Goal: Task Accomplishment & Management: Use online tool/utility

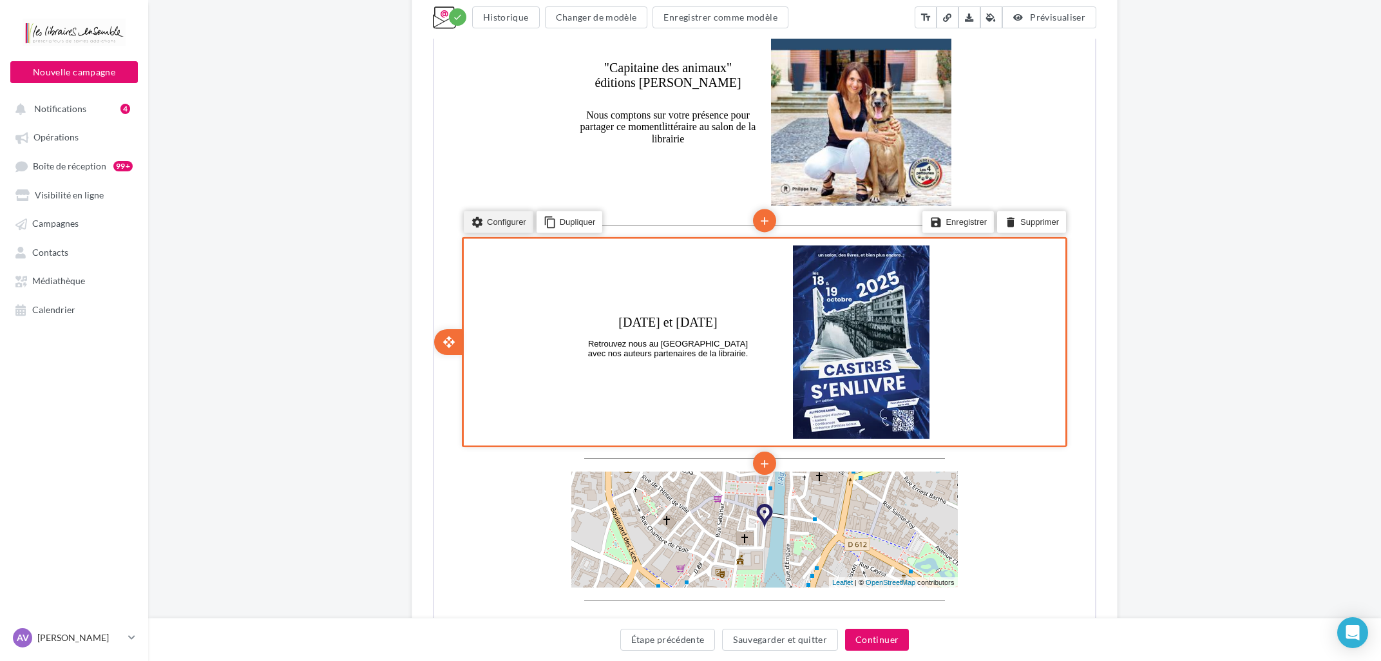
click at [517, 226] on li "settings Configurer" at bounding box center [498, 220] width 70 height 22
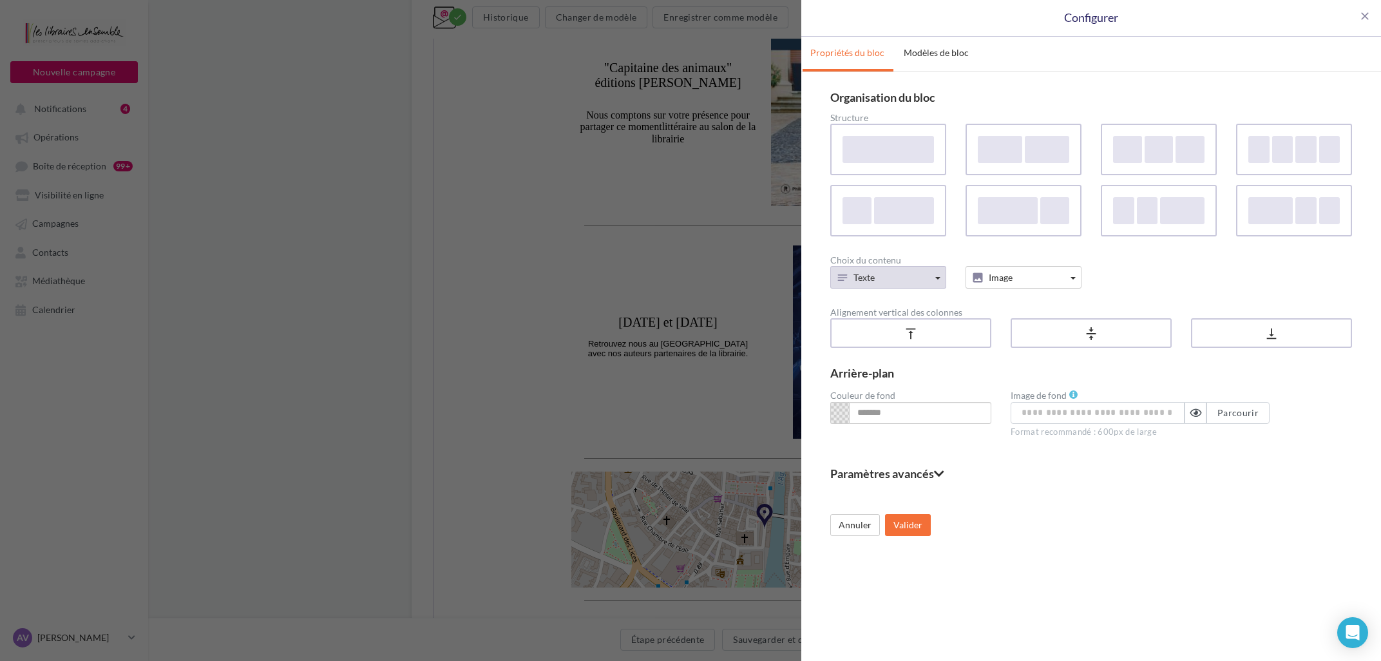
click at [901, 272] on button "Texte" at bounding box center [889, 277] width 116 height 23
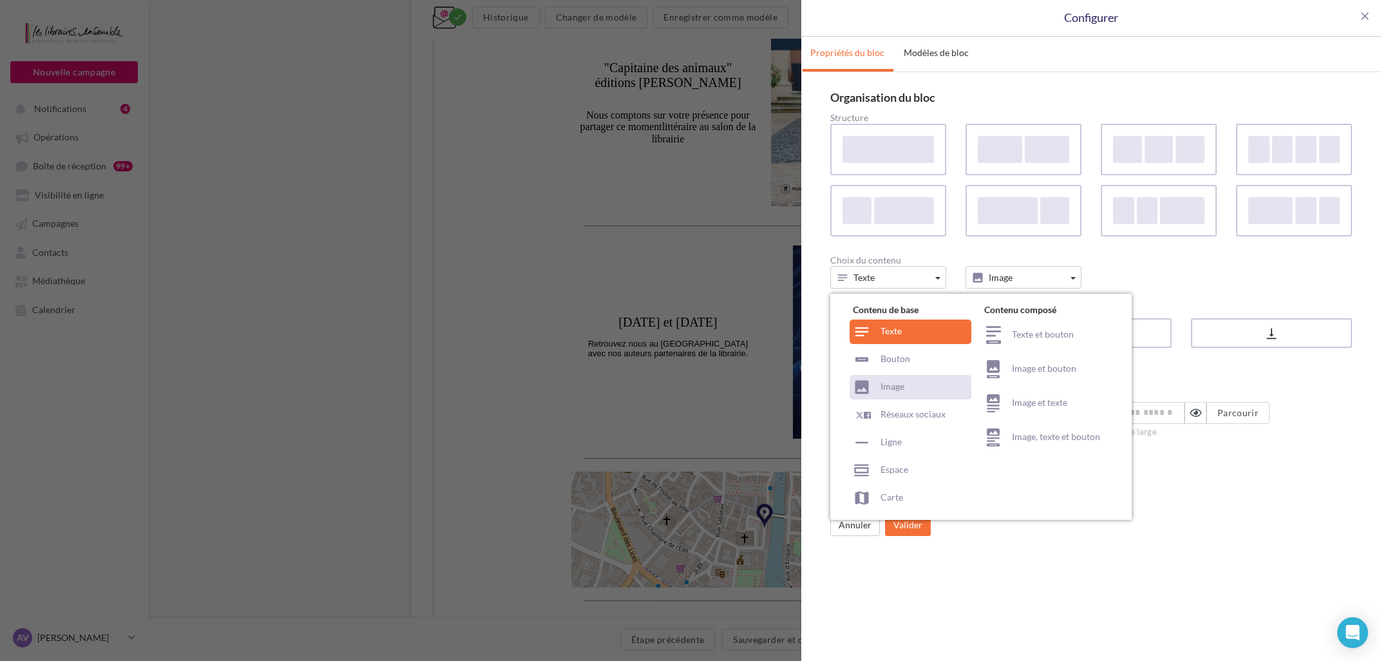
click at [899, 387] on div "Image" at bounding box center [911, 387] width 122 height 24
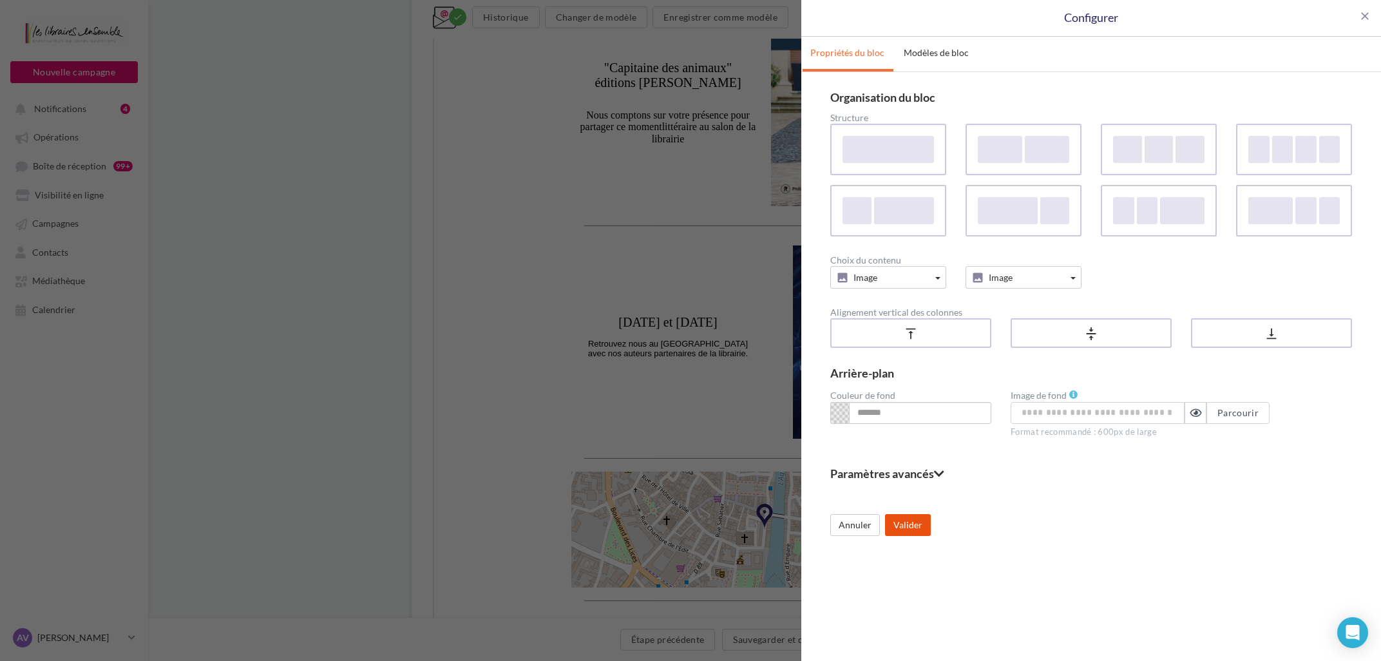
click at [910, 522] on button "Valider" at bounding box center [908, 525] width 46 height 22
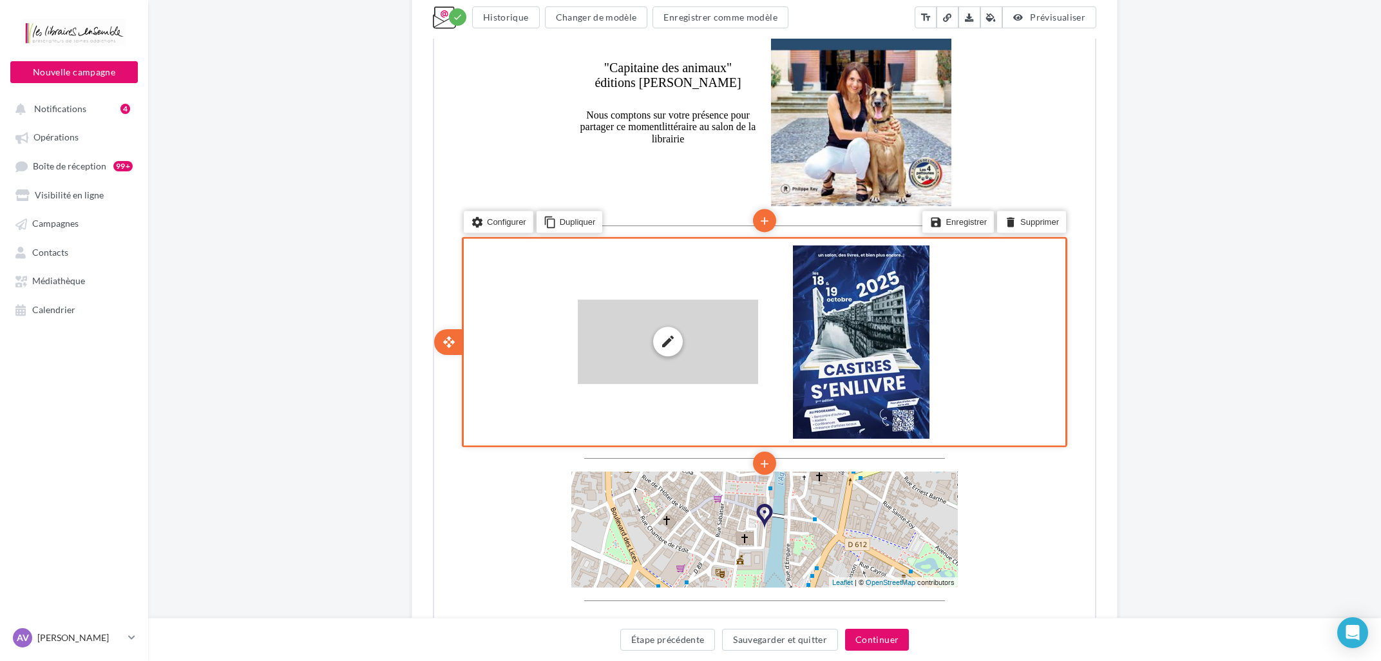
click at [729, 344] on div "edit photo_library rounded_corner crop link style" at bounding box center [667, 340] width 180 height 85
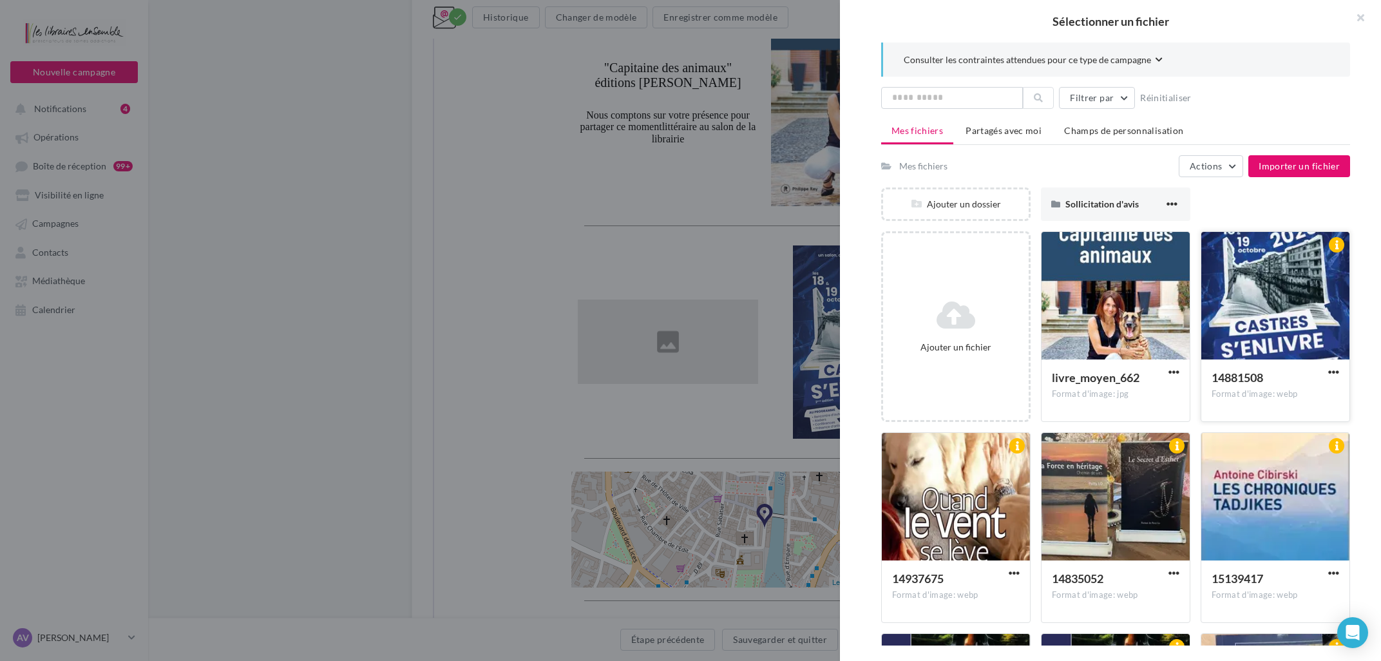
click at [1253, 291] on div at bounding box center [1276, 296] width 148 height 129
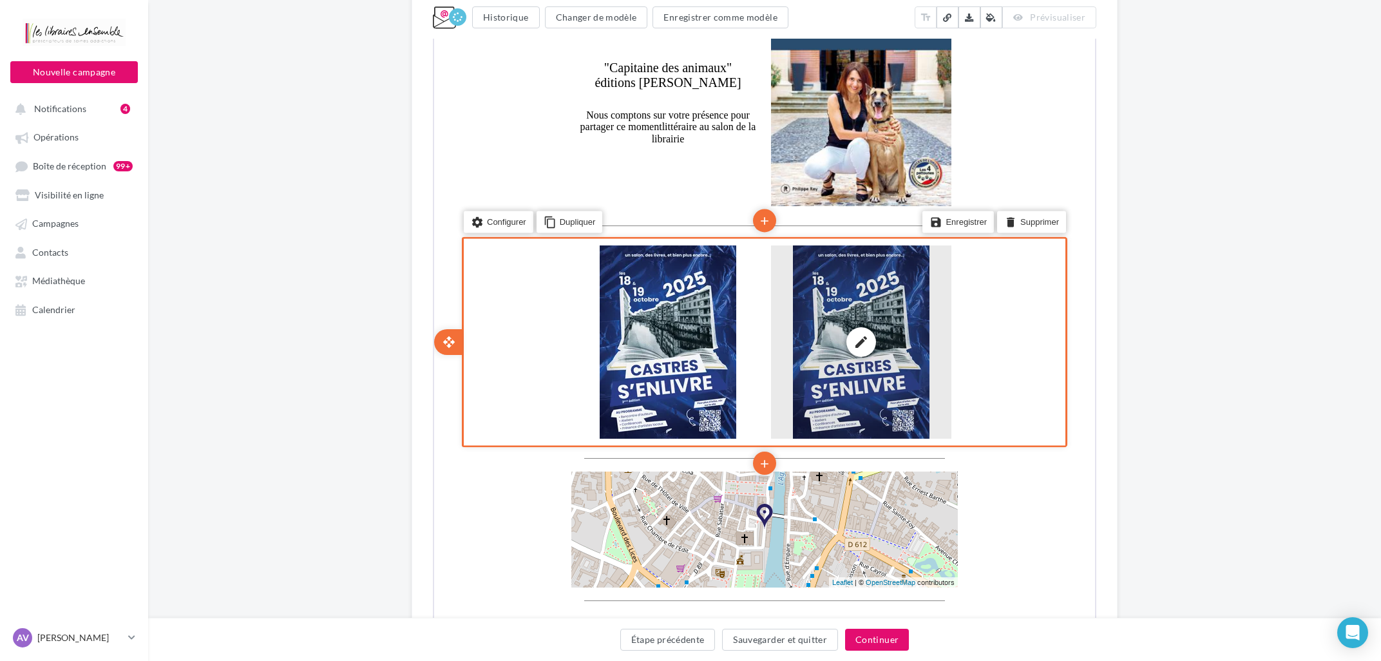
click at [863, 328] on div "edit photo_library rounded_corner crop link style" at bounding box center [860, 340] width 180 height 193
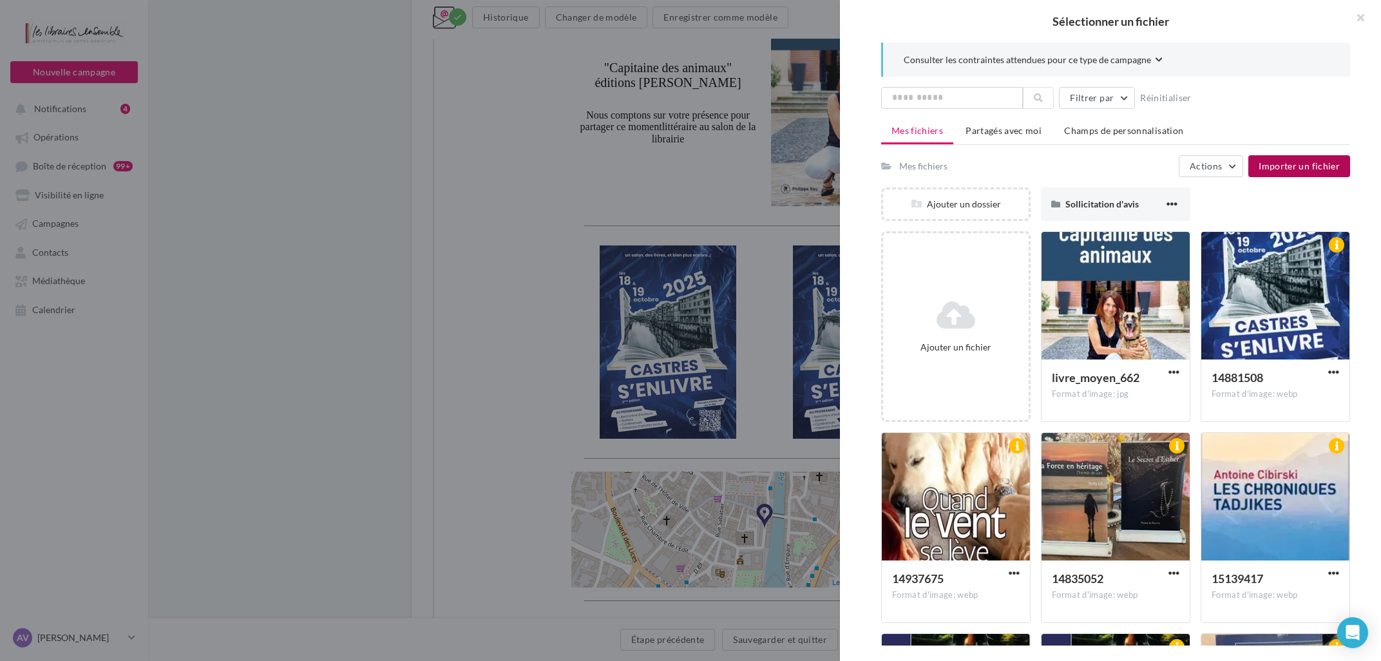
click at [1285, 170] on span "Importer un fichier" at bounding box center [1299, 165] width 81 height 11
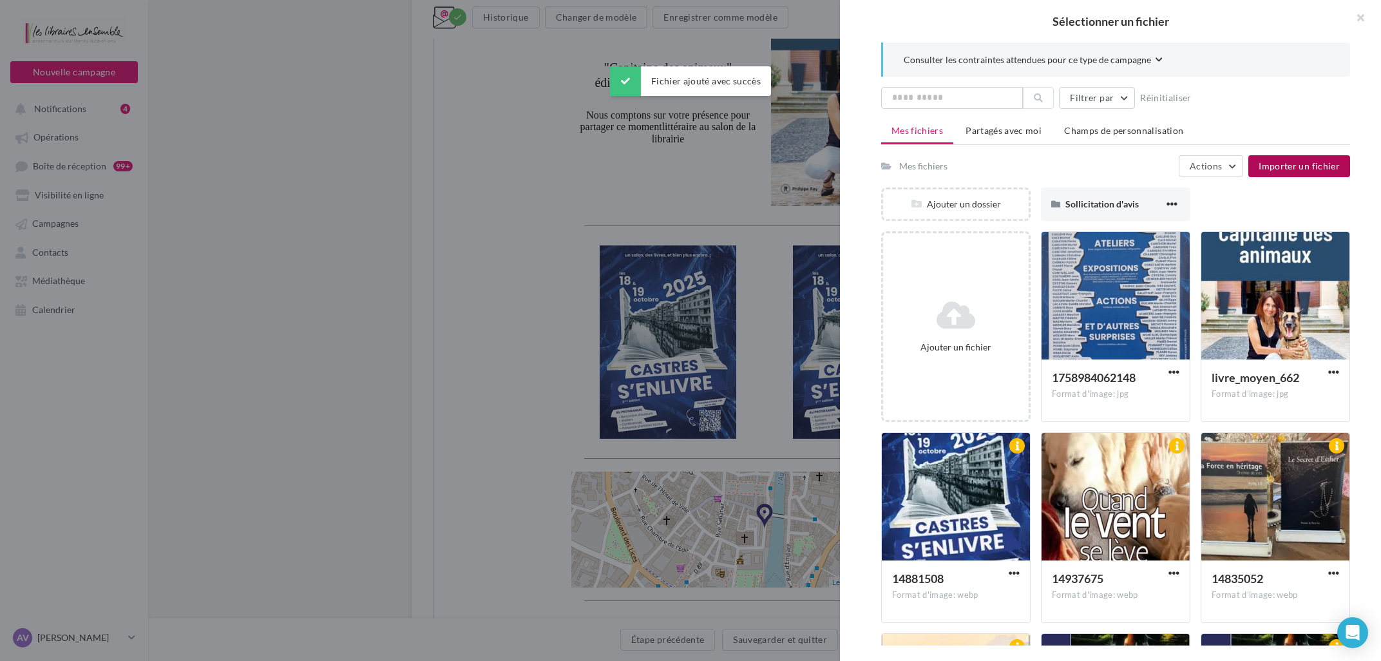
click at [1091, 302] on div at bounding box center [1116, 296] width 148 height 129
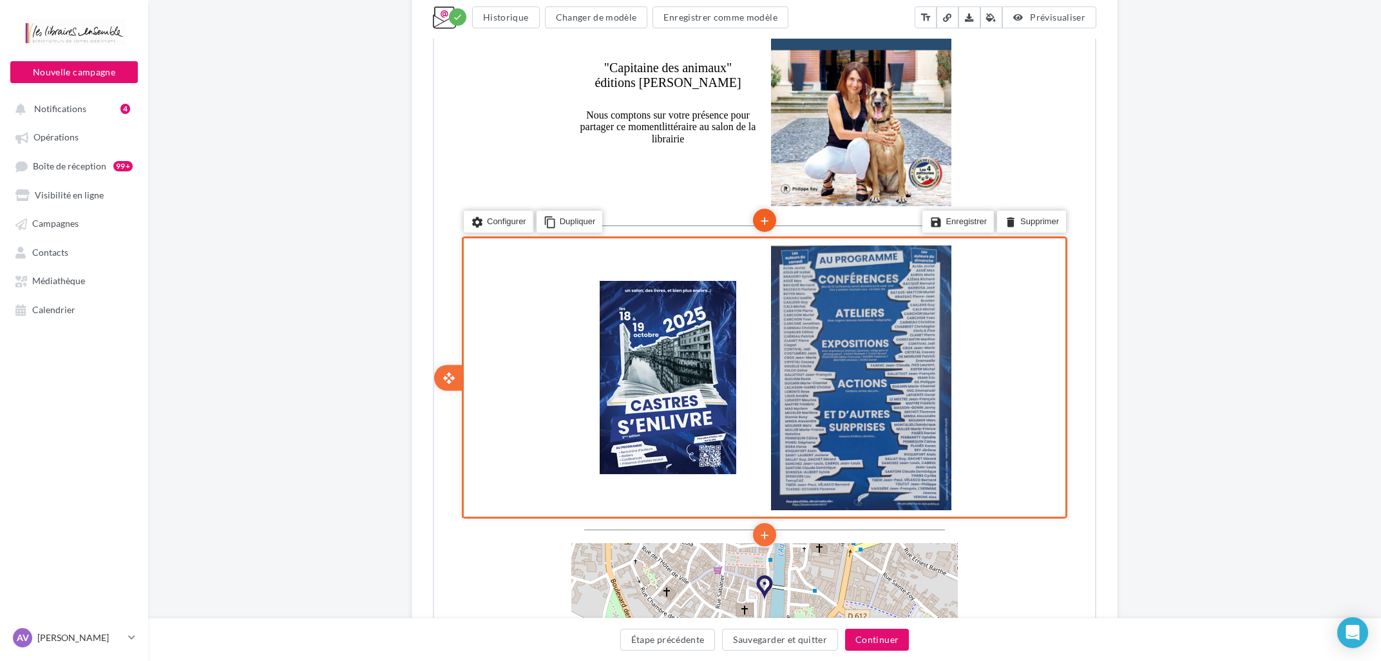
click at [770, 220] on icon "add" at bounding box center [763, 220] width 13 height 22
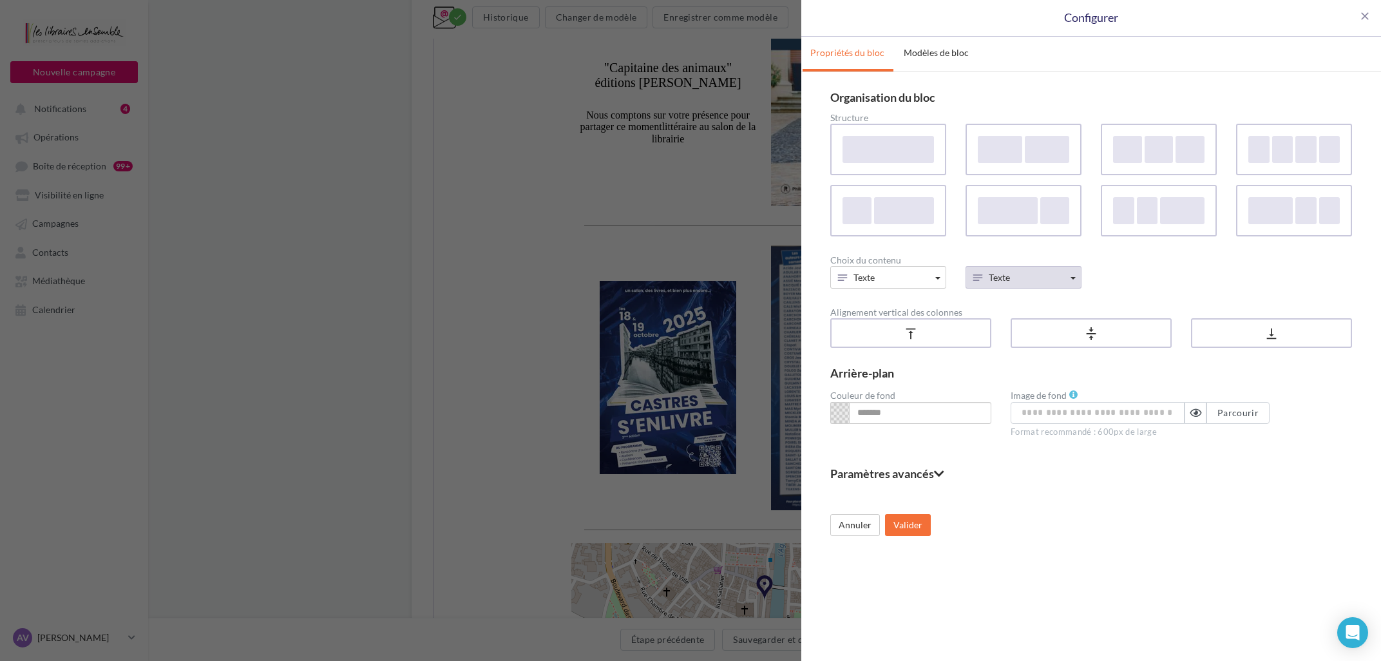
click at [991, 276] on span "Texte" at bounding box center [999, 277] width 21 height 11
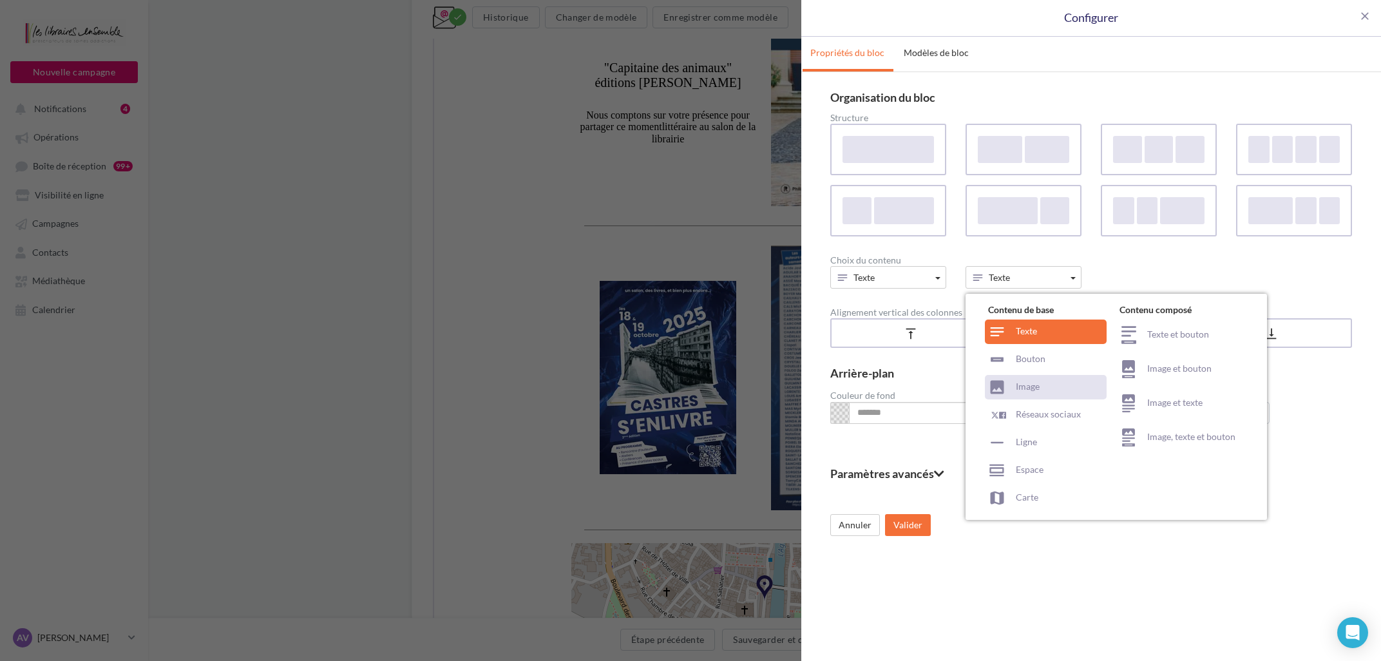
click at [1001, 381] on icon at bounding box center [997, 387] width 18 height 18
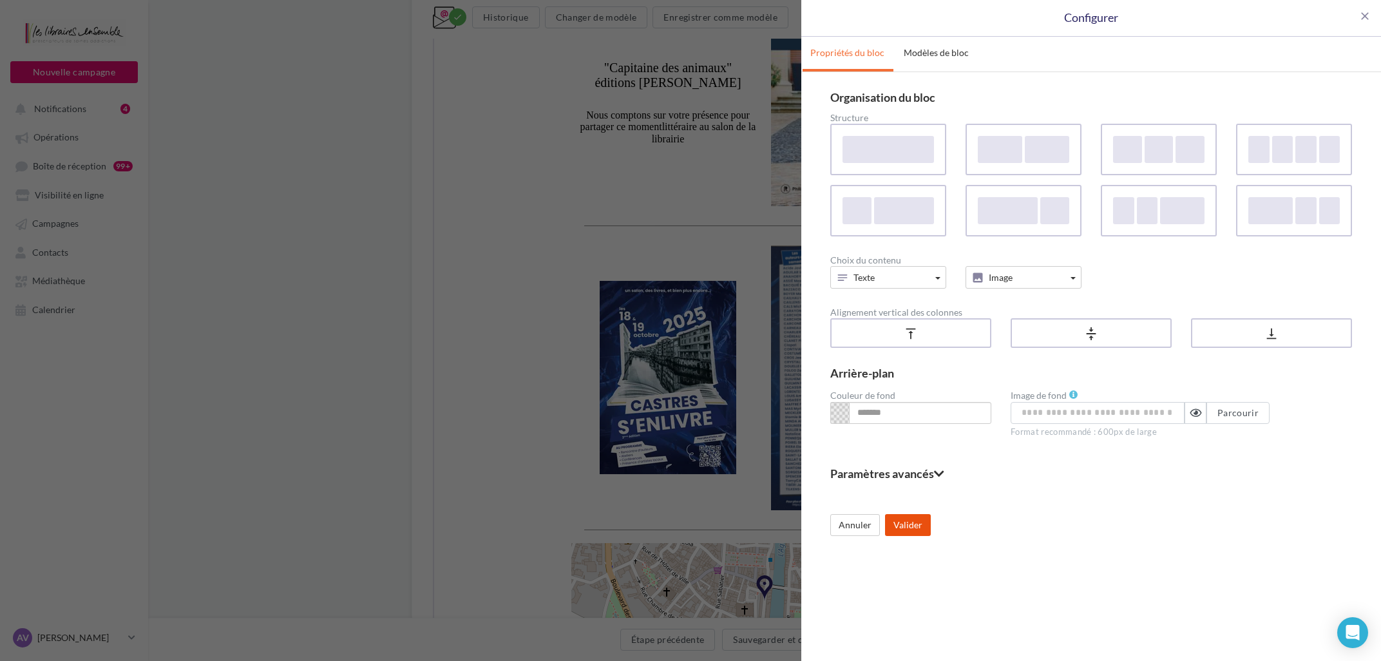
click at [911, 536] on button "Valider" at bounding box center [908, 525] width 46 height 22
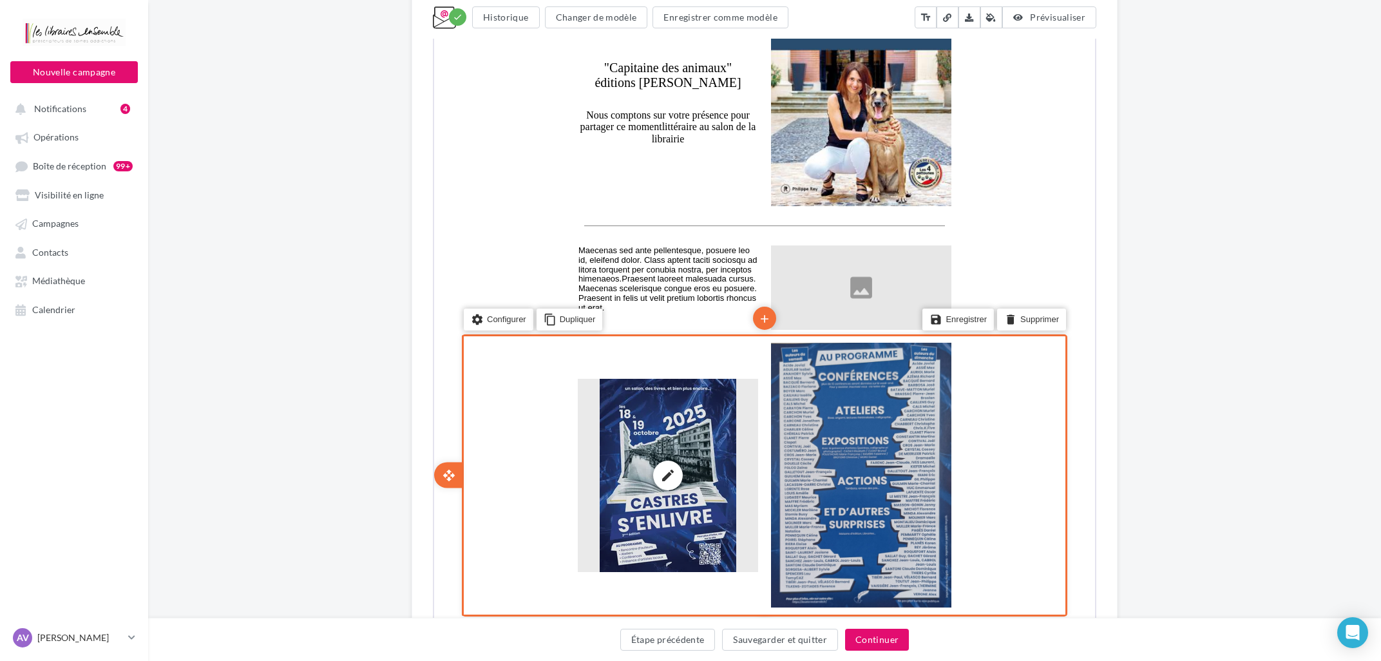
click at [612, 476] on div "edit photo_library rounded_corner crop link style" at bounding box center [667, 474] width 180 height 193
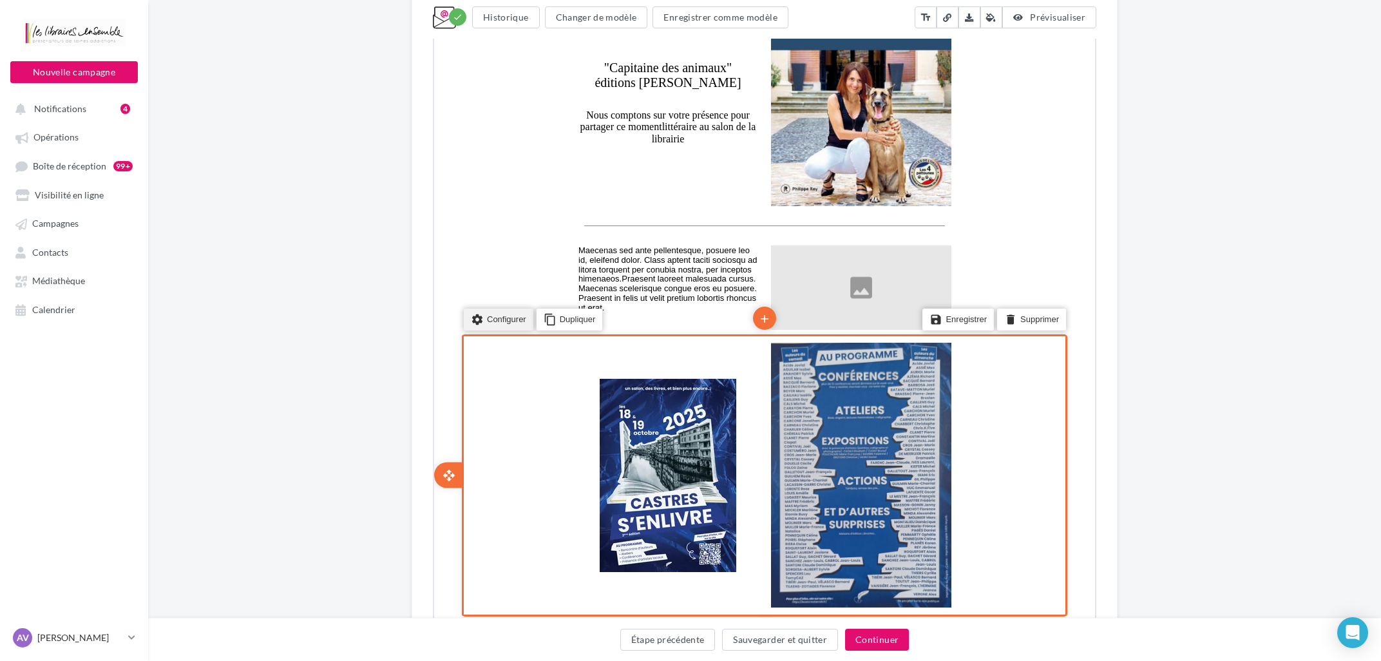
click at [502, 315] on li "settings Configurer" at bounding box center [498, 318] width 70 height 22
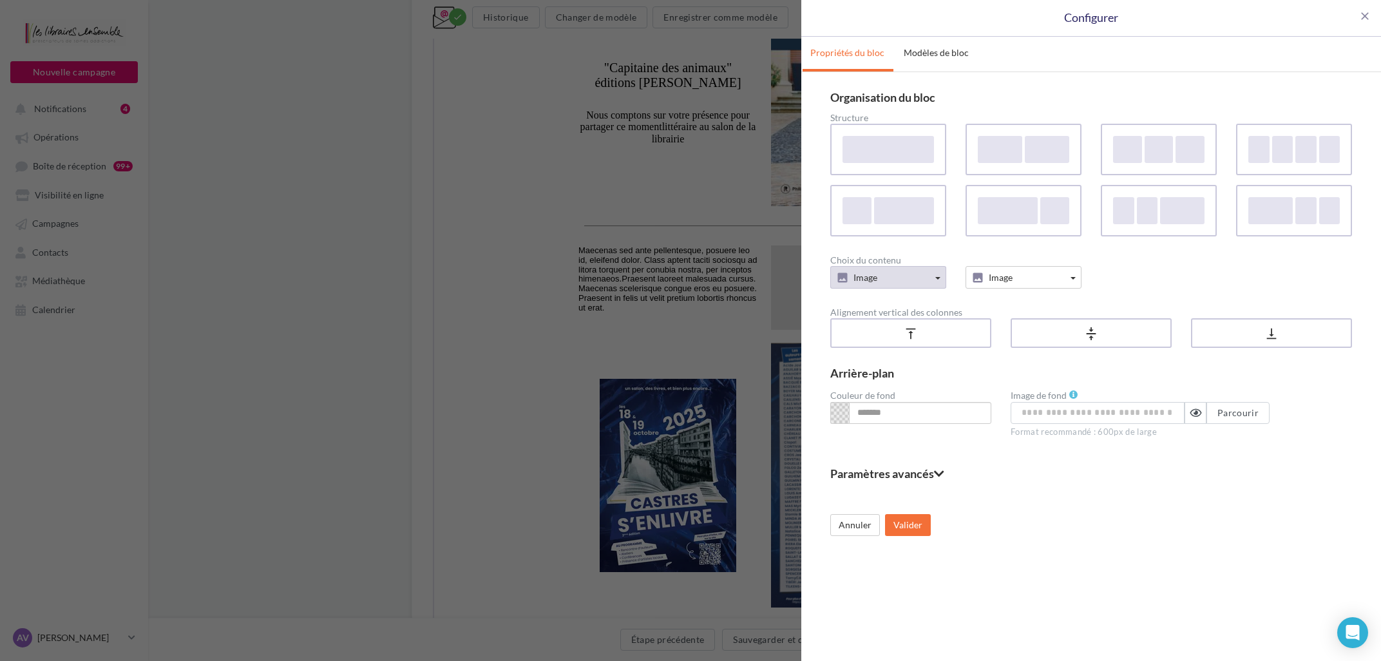
click at [896, 283] on button "Image" at bounding box center [889, 277] width 116 height 23
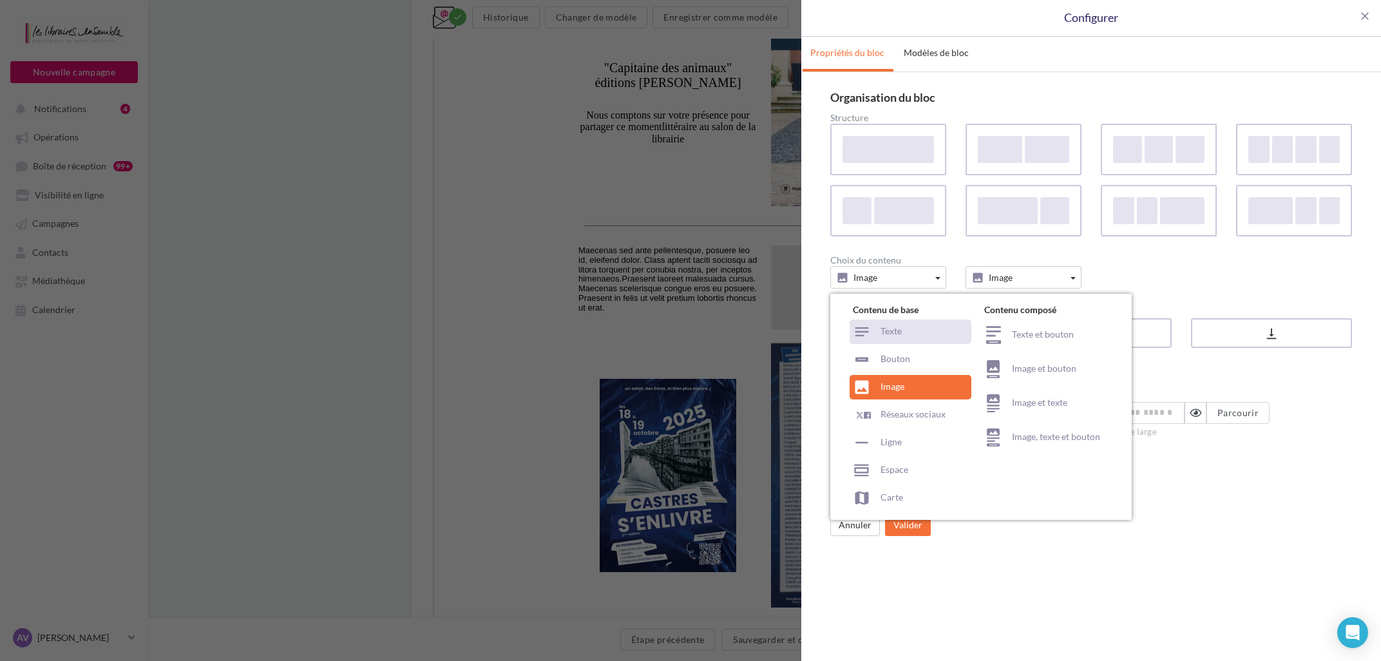
click at [904, 338] on div "Texte" at bounding box center [911, 332] width 122 height 24
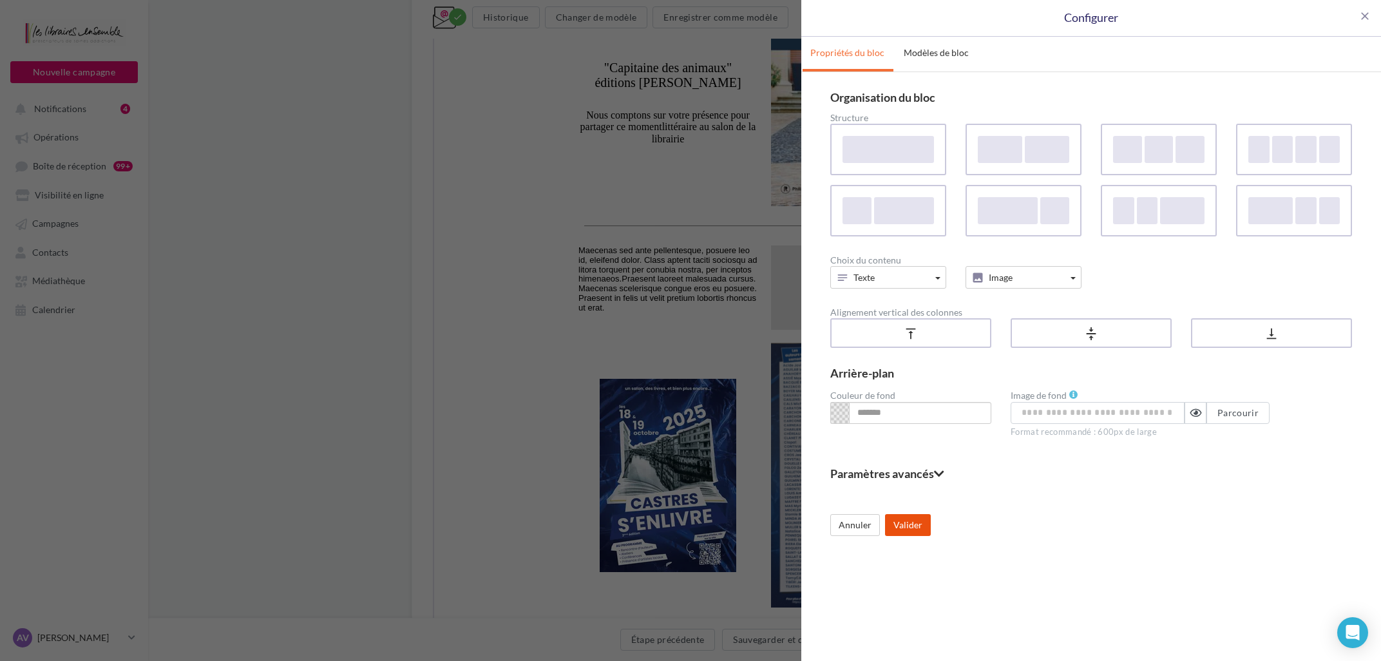
click at [914, 521] on button "Valider" at bounding box center [908, 525] width 46 height 22
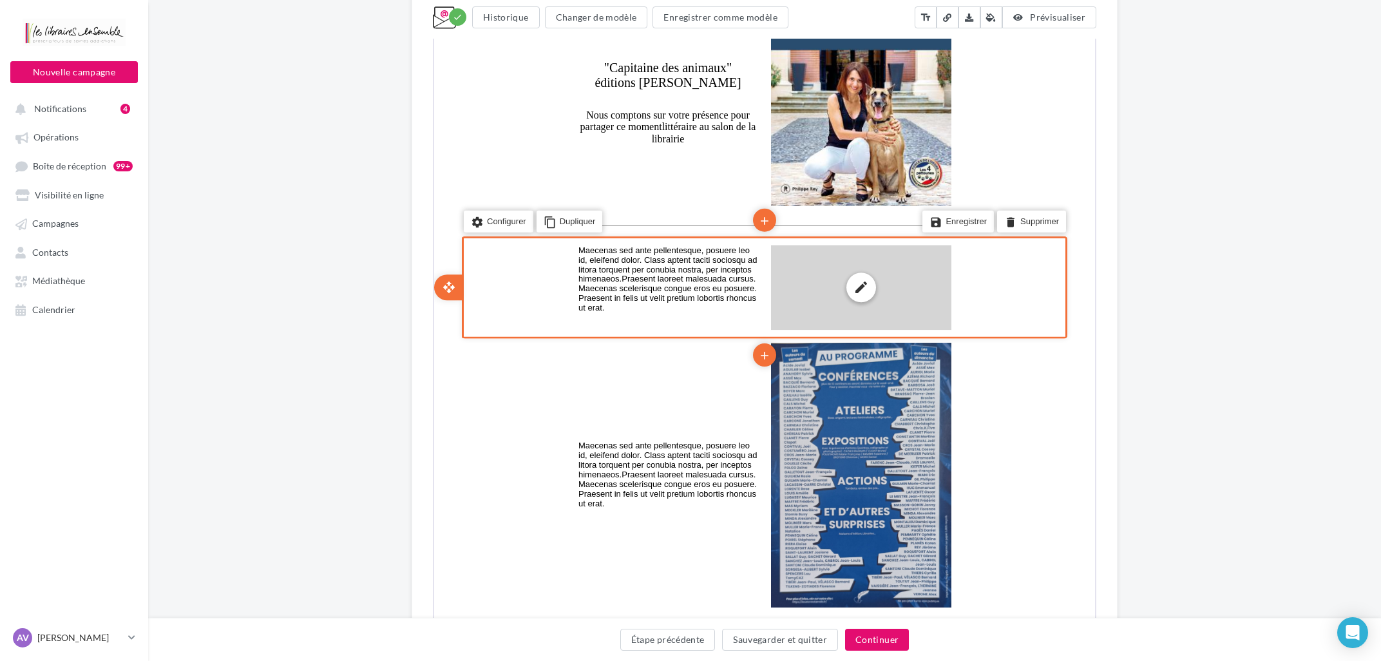
click at [878, 302] on div "edit photo_library rounded_corner crop link style" at bounding box center [860, 286] width 180 height 85
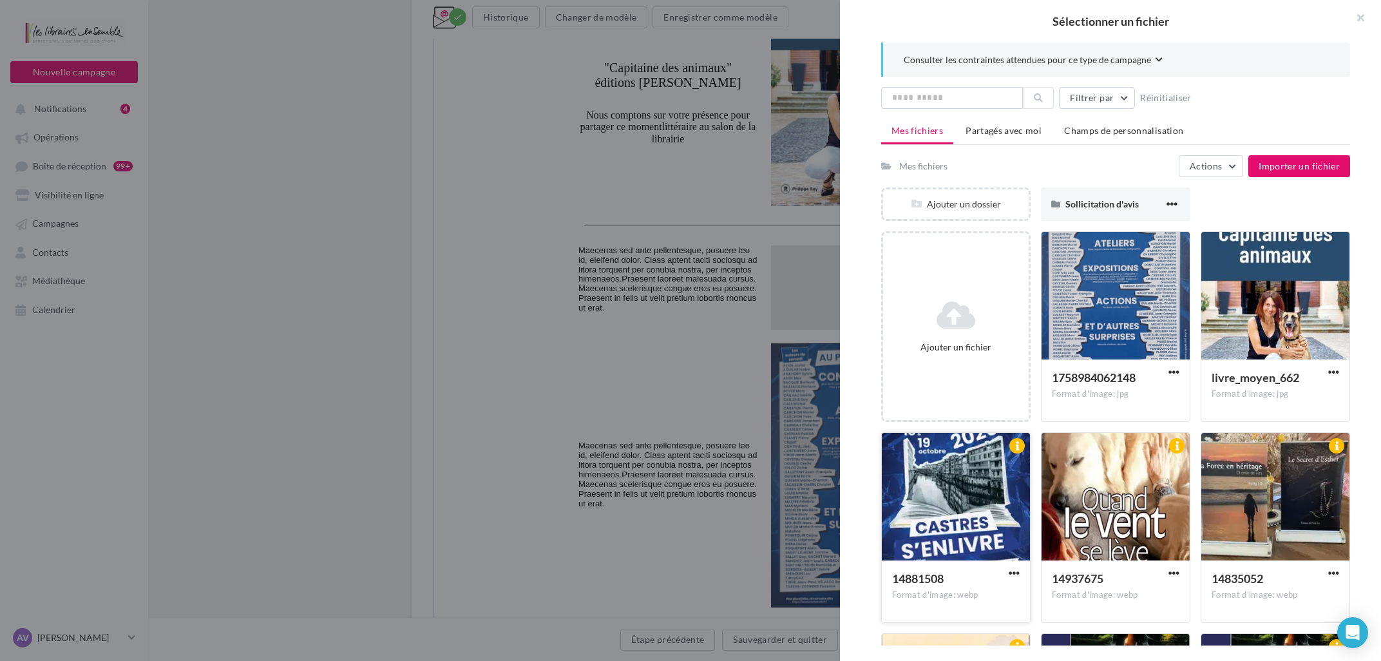
click at [930, 485] on div at bounding box center [956, 497] width 148 height 129
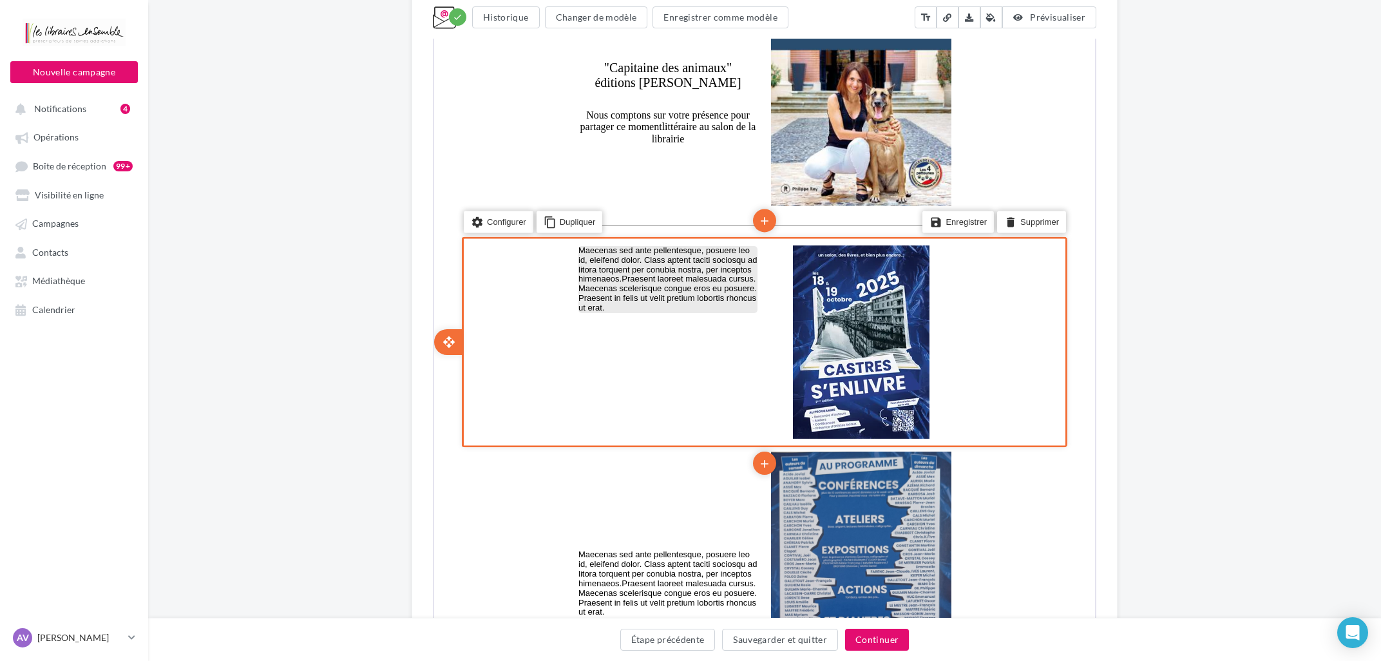
click at [668, 298] on p "Maecenas sed ante pellentesque, posuere leo id, eleifend dolor. Class aptent ta…" at bounding box center [666, 279] width 179 height 68
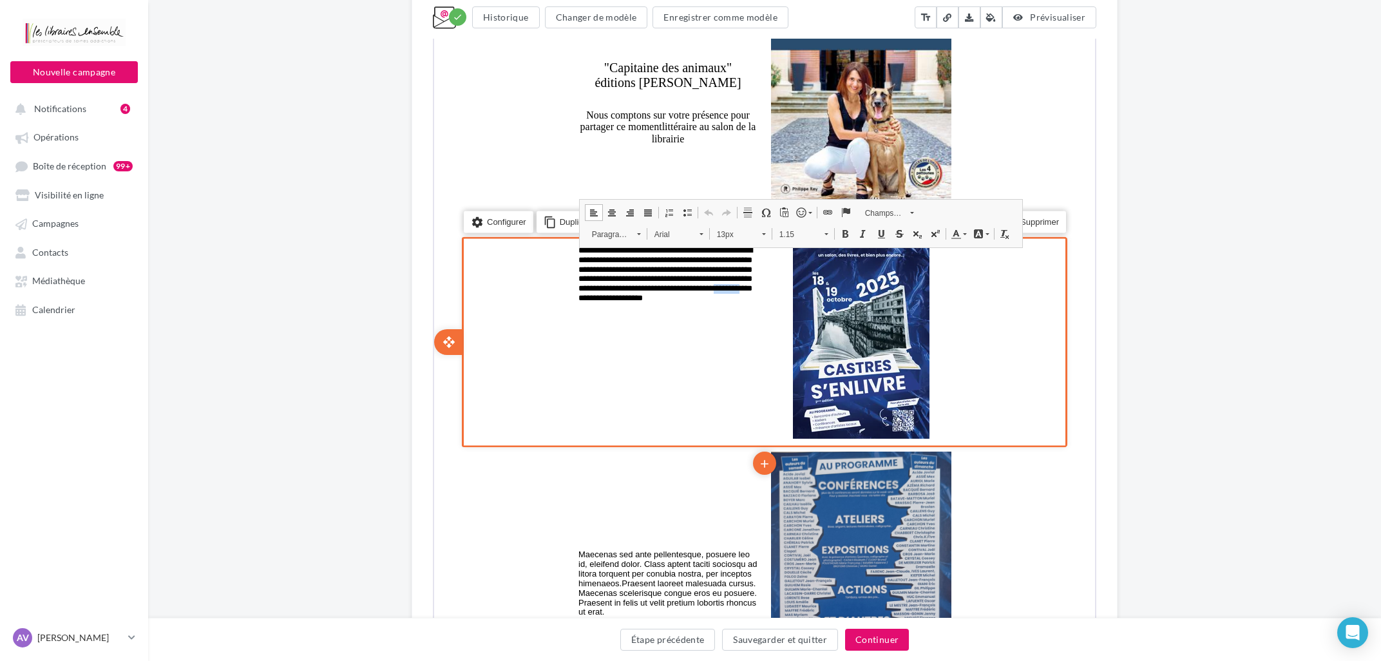
click at [668, 298] on p "**********" at bounding box center [666, 279] width 179 height 68
click at [523, 223] on li "settings Configurer" at bounding box center [498, 220] width 70 height 22
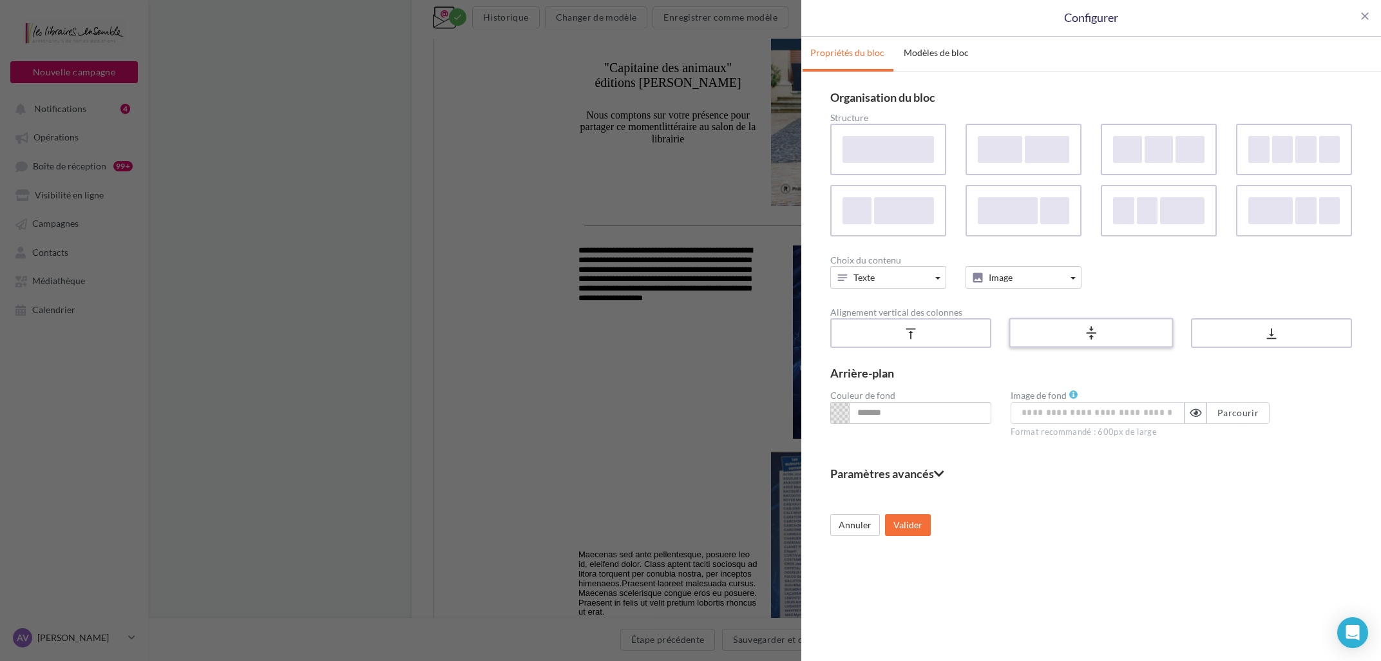
click at [1106, 338] on div "vertical_align_center" at bounding box center [1091, 333] width 155 height 21
click at [908, 528] on button "Valider" at bounding box center [908, 525] width 46 height 22
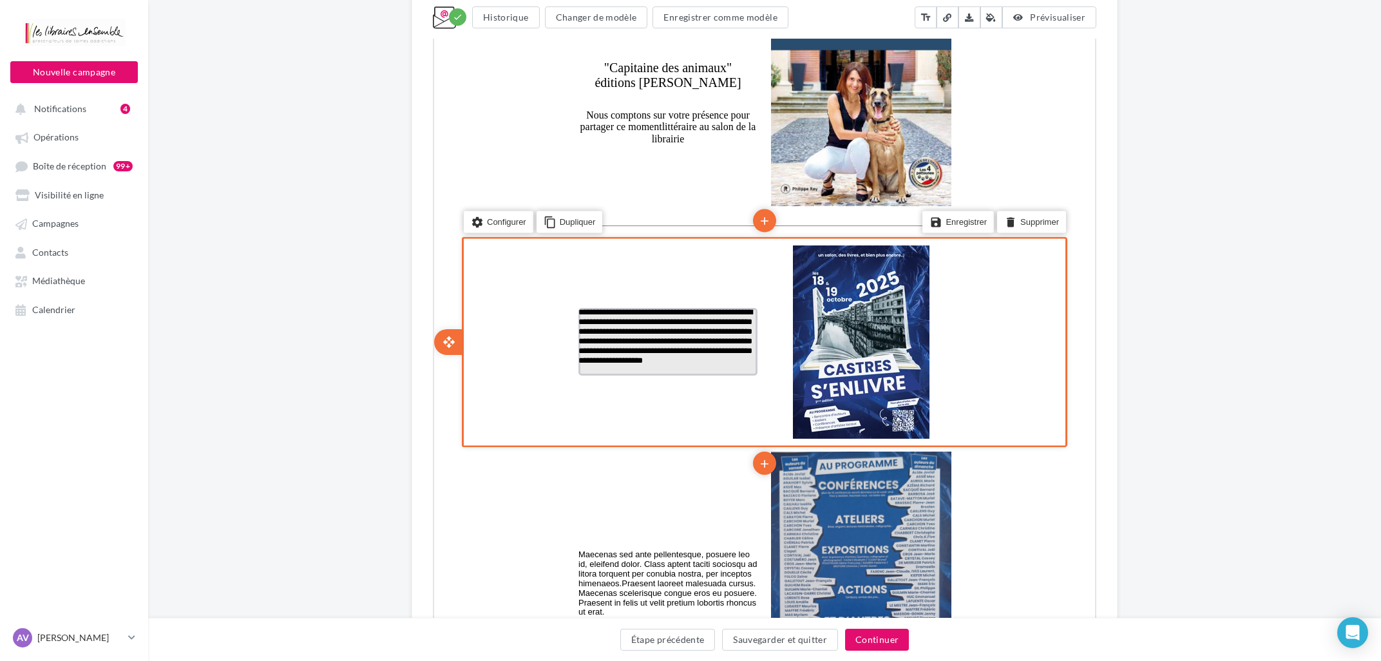
click at [657, 350] on p "**********" at bounding box center [666, 341] width 179 height 68
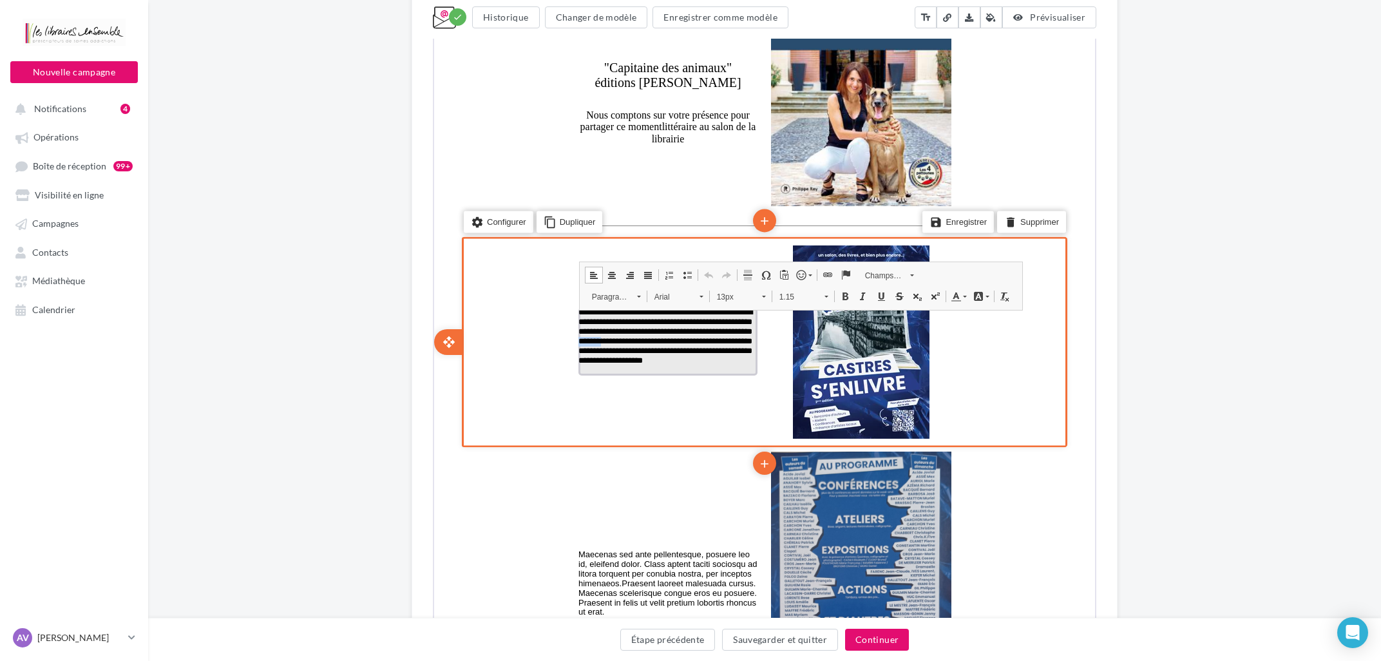
click at [657, 347] on p "**********" at bounding box center [666, 341] width 179 height 68
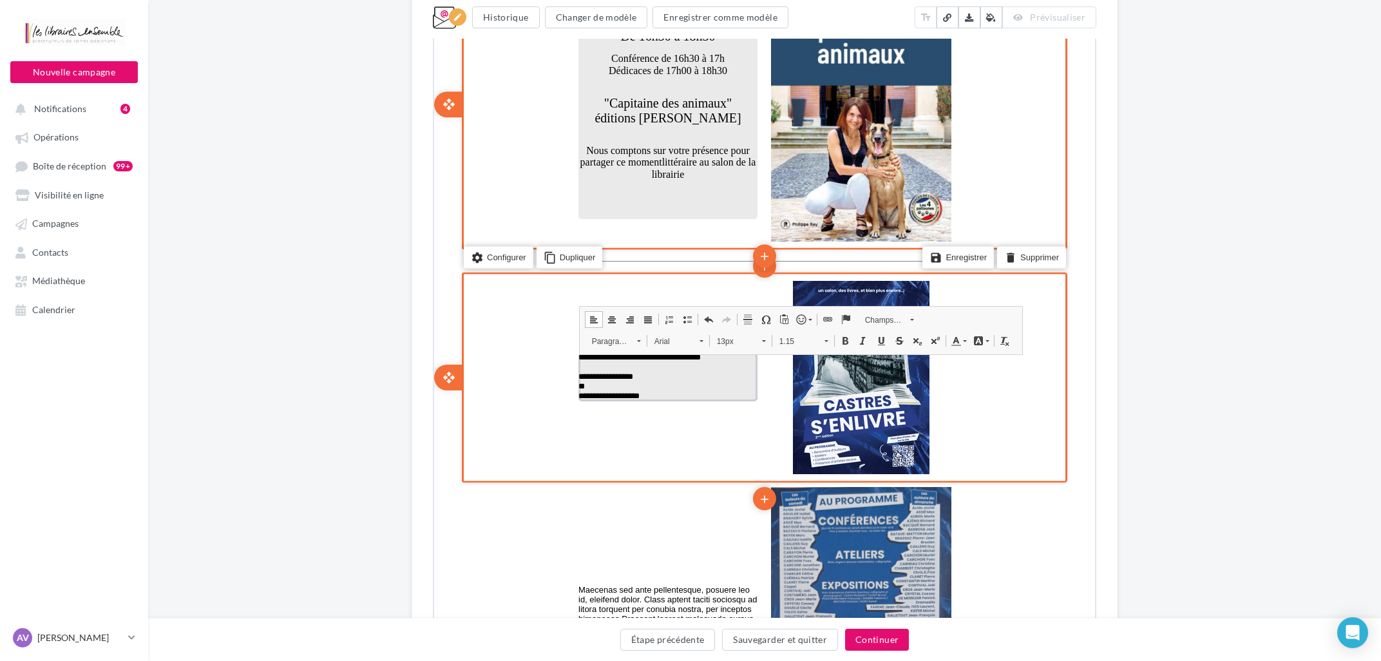
scroll to position [1896, 0]
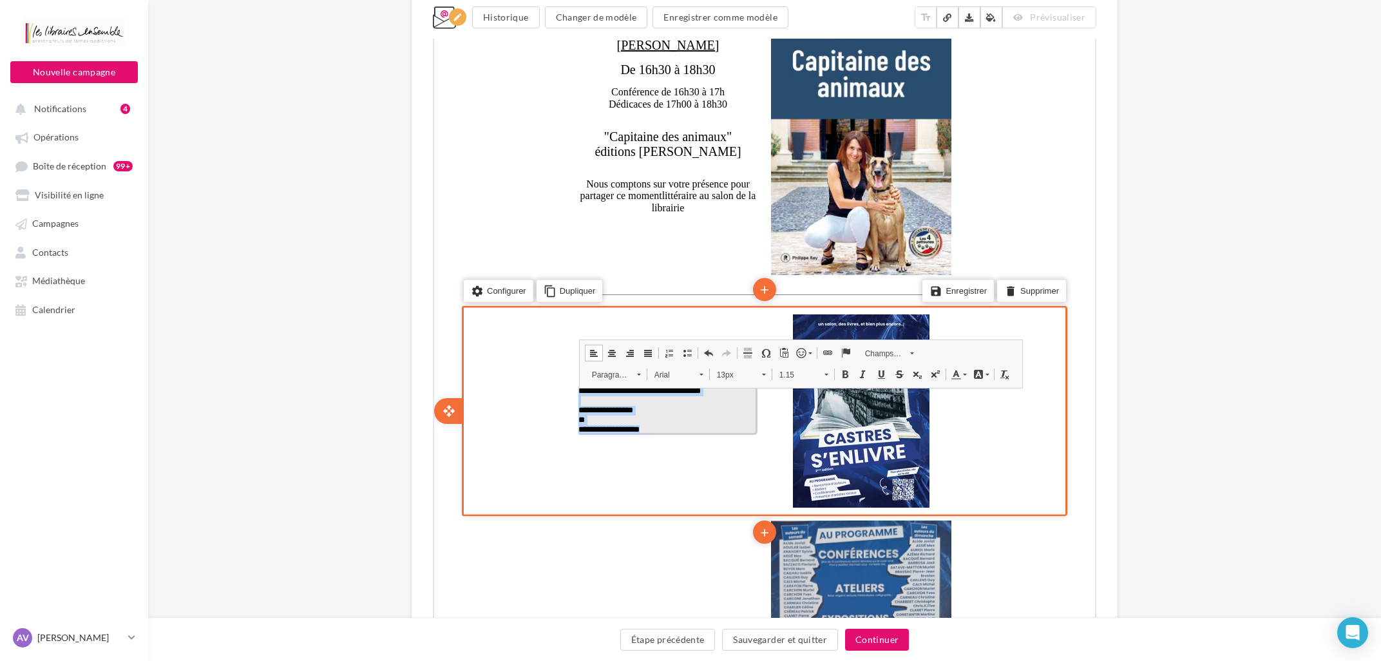
drag, startPoint x: 670, startPoint y: 432, endPoint x: 577, endPoint y: 388, distance: 102.6
click at [577, 388] on td "**********" at bounding box center [666, 409] width 193 height 62
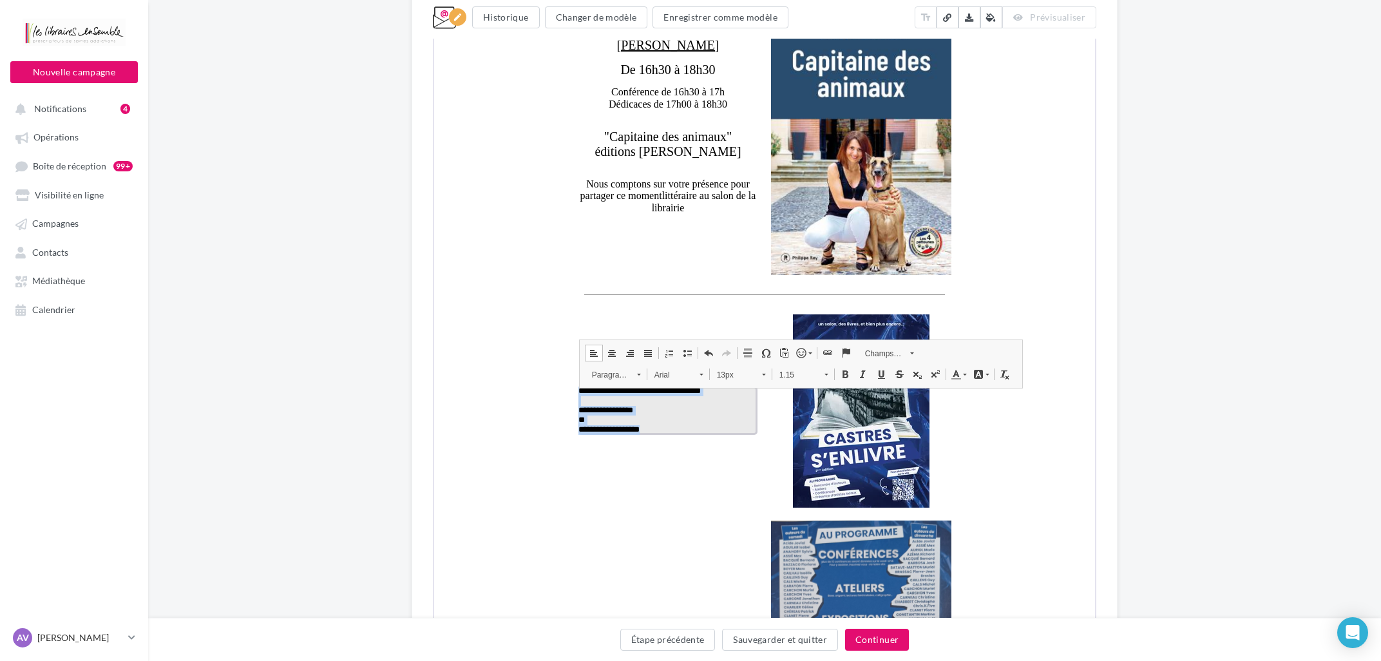
click at [611, 348] on span at bounding box center [611, 352] width 10 height 10
click at [744, 370] on span "13px" at bounding box center [731, 373] width 45 height 17
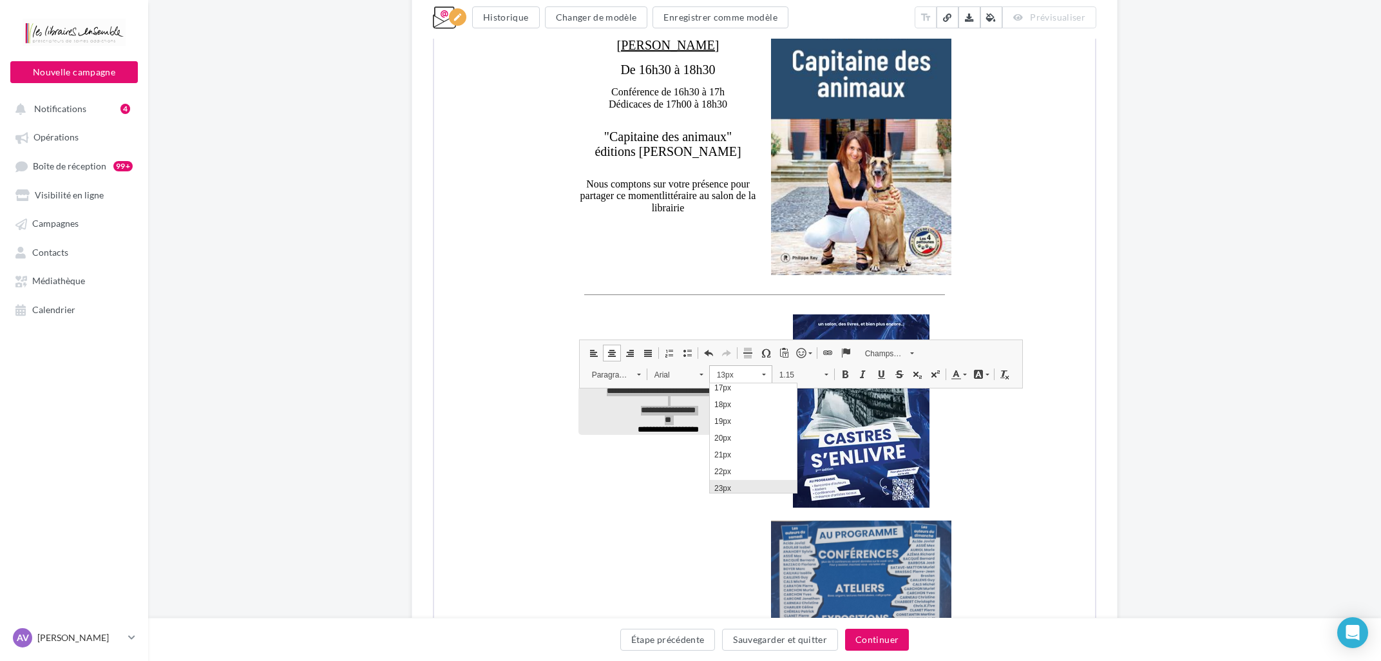
scroll to position [194, 0]
click at [736, 424] on link "20px" at bounding box center [752, 415] width 87 height 17
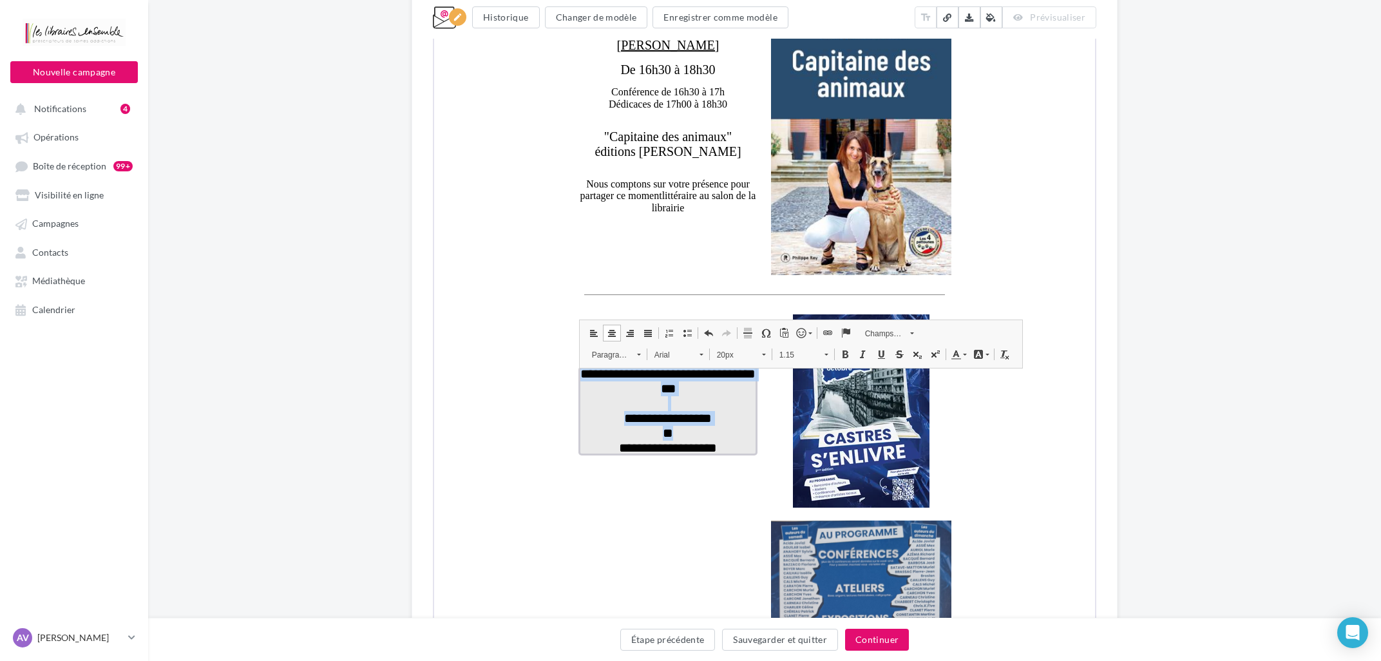
drag, startPoint x: 667, startPoint y: 357, endPoint x: 460, endPoint y: -1535, distance: 1903.7
click at [667, 357] on span "Arial" at bounding box center [669, 353] width 45 height 17
drag, startPoint x: 681, startPoint y: 442, endPoint x: 893, endPoint y: 2378, distance: 1947.1
click at [681, 442] on link "Cambria" at bounding box center [695, 438] width 97 height 17
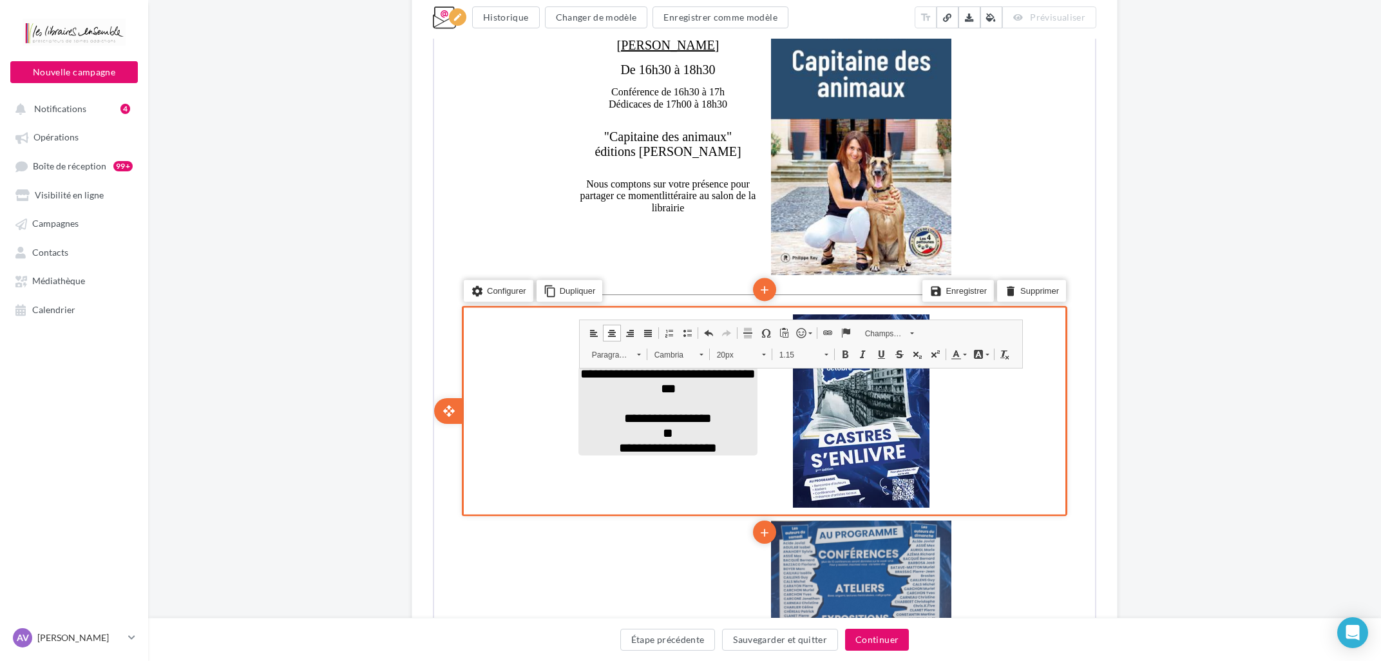
click at [628, 479] on td "**********" at bounding box center [763, 410] width 387 height 206
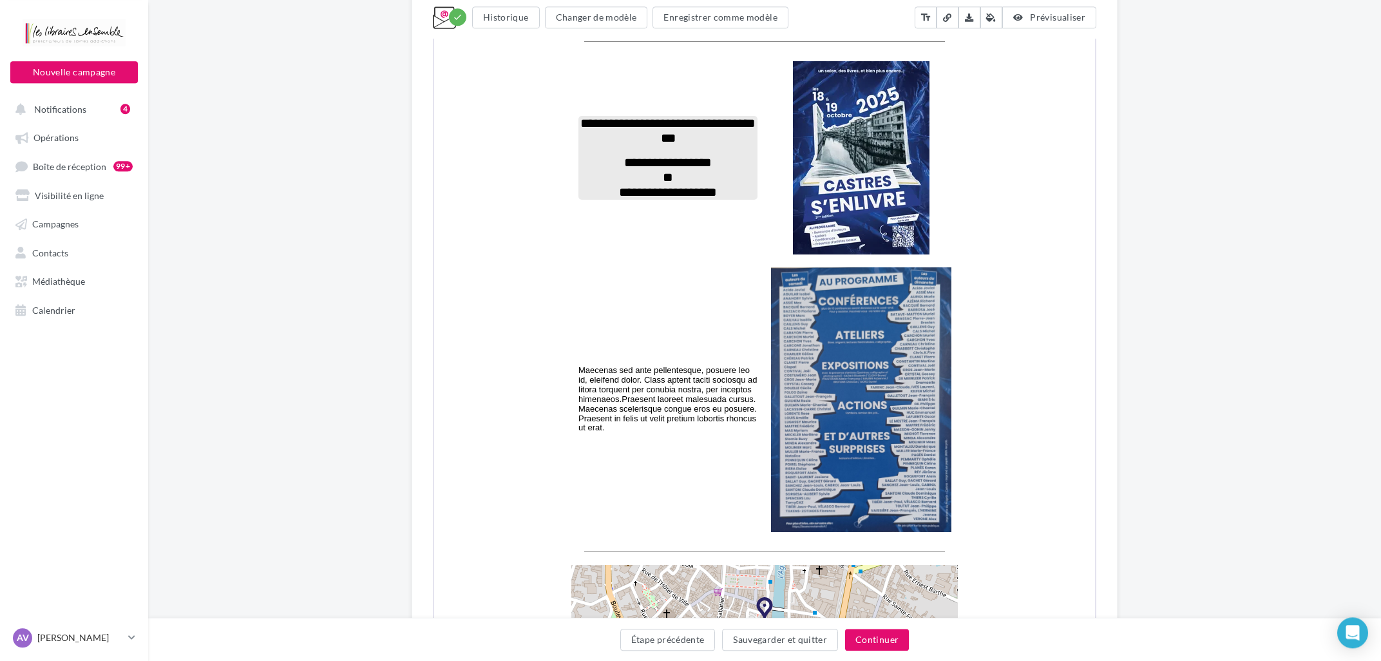
scroll to position [2173, 0]
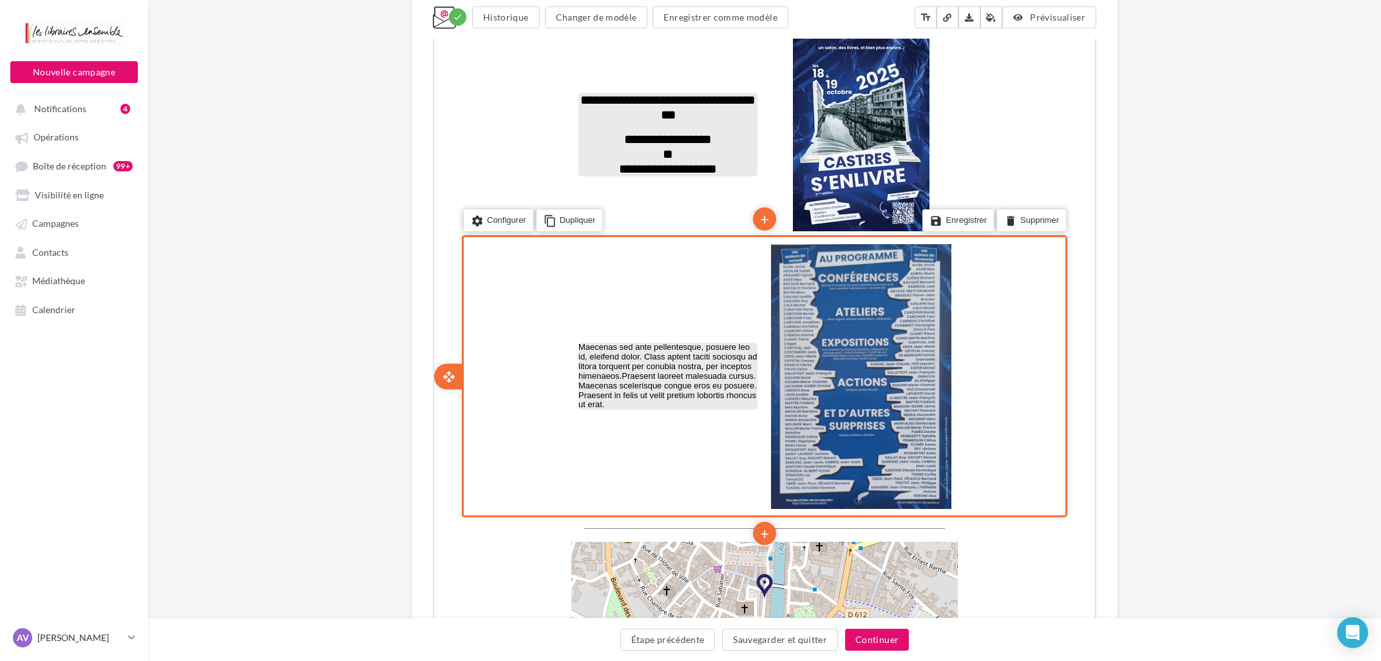
click at [667, 355] on p "Maecenas sed ante pellentesque, posuere leo id, eleifend dolor. Class aptent ta…" at bounding box center [666, 375] width 179 height 68
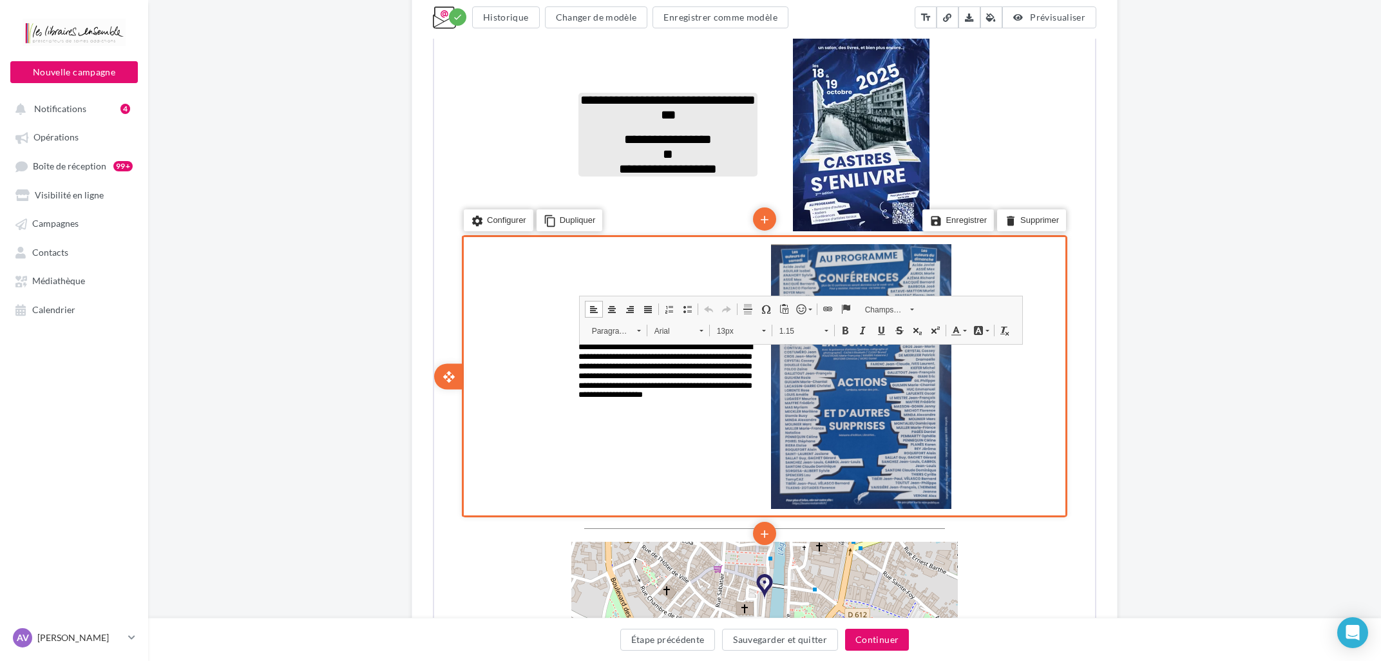
click at [667, 355] on p "**********" at bounding box center [666, 375] width 179 height 68
